Goal: Find specific page/section: Find specific page/section

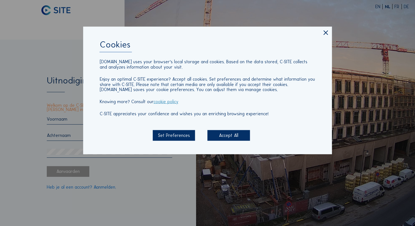
click at [229, 134] on div "Accept All" at bounding box center [228, 135] width 42 height 11
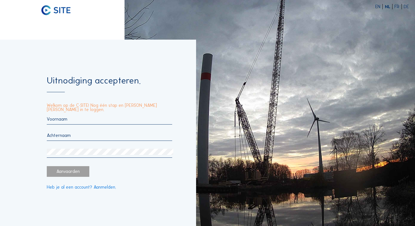
click at [99, 118] on input "text" at bounding box center [109, 119] width 125 height 5
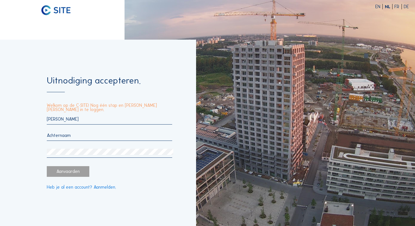
type input "[PERSON_NAME]"
type input "Presiaux"
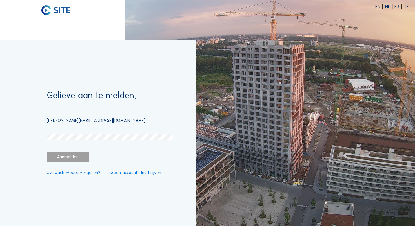
click at [65, 160] on div "Aanmelden." at bounding box center [68, 157] width 42 height 11
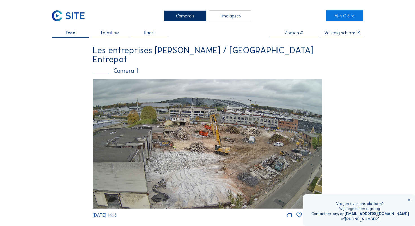
click at [161, 97] on img at bounding box center [208, 144] width 230 height 130
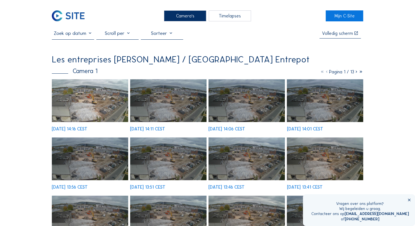
click at [80, 104] on img at bounding box center [90, 100] width 76 height 43
